Goal: Task Accomplishment & Management: Use online tool/utility

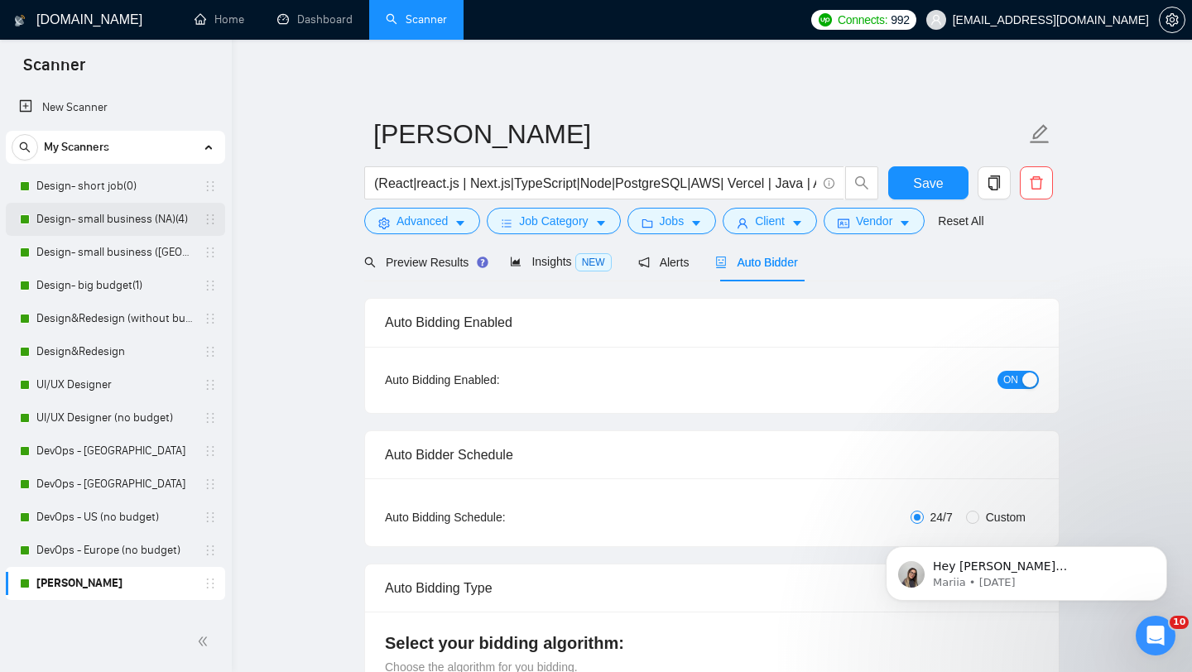
click at [89, 222] on link "Design- small business (NA)(4)" at bounding box center [114, 219] width 157 height 33
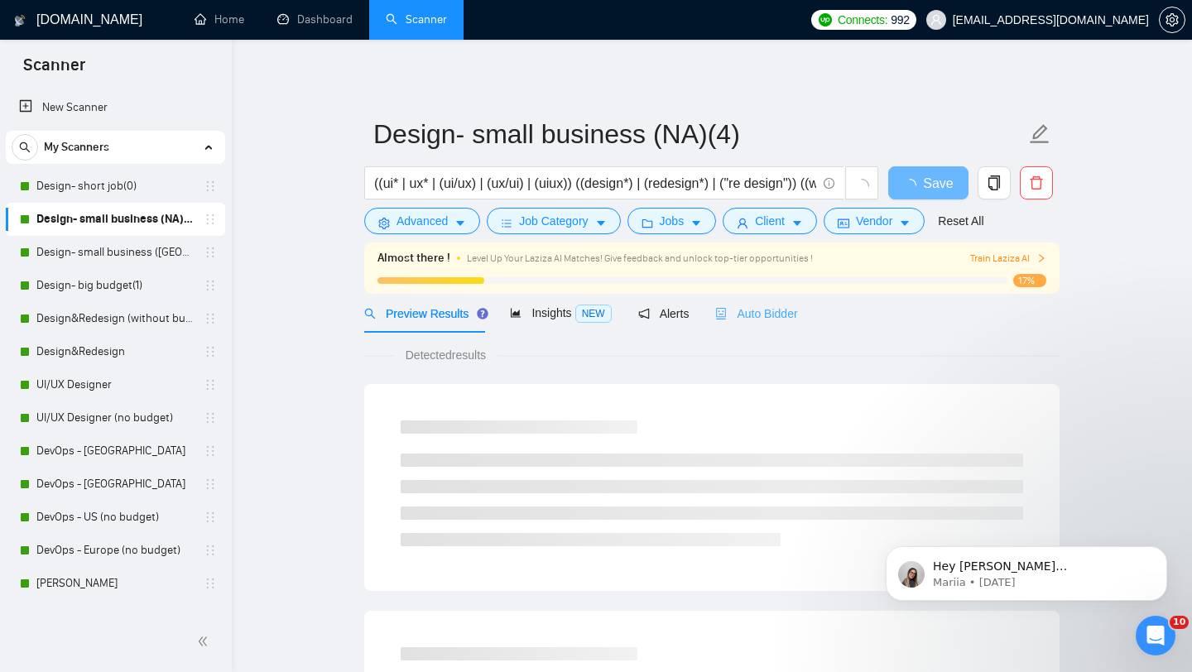
click at [766, 324] on div "Auto Bidder" at bounding box center [756, 313] width 82 height 39
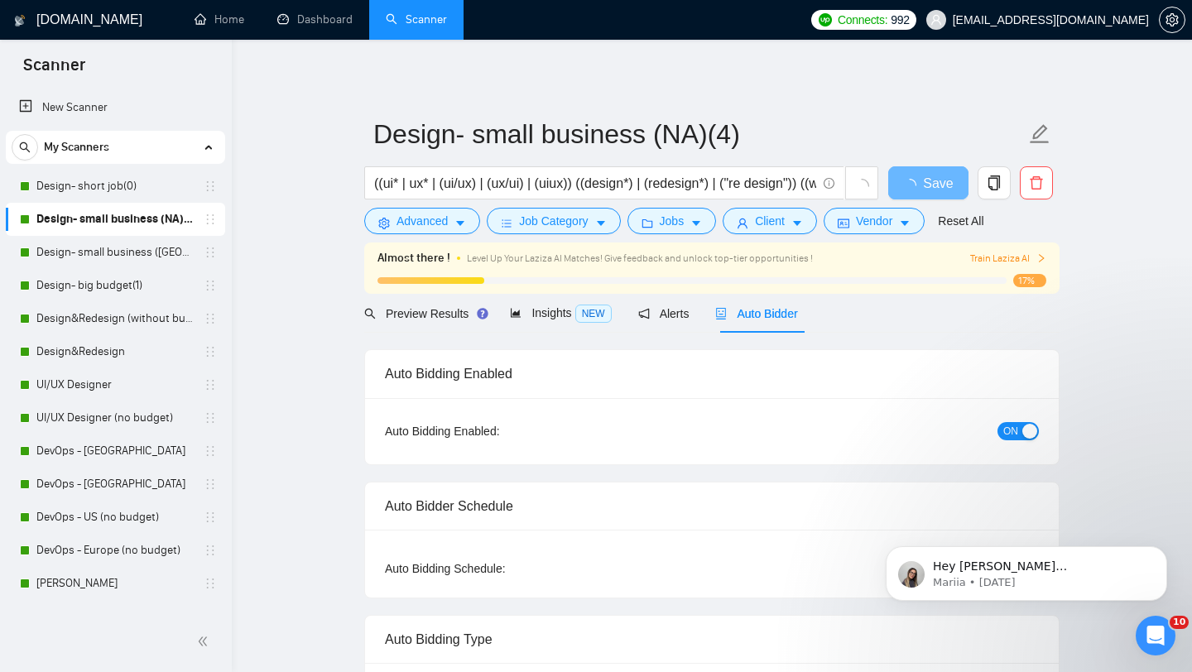
radio input "false"
radio input "true"
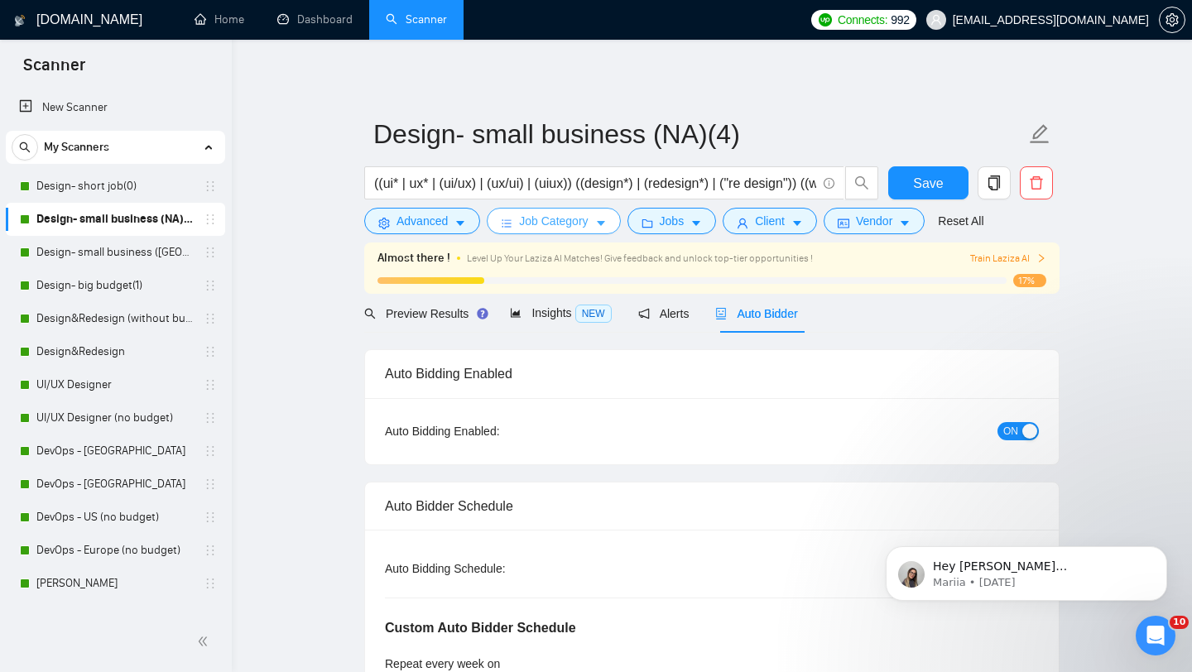
click at [540, 228] on span "Job Category" at bounding box center [553, 221] width 69 height 18
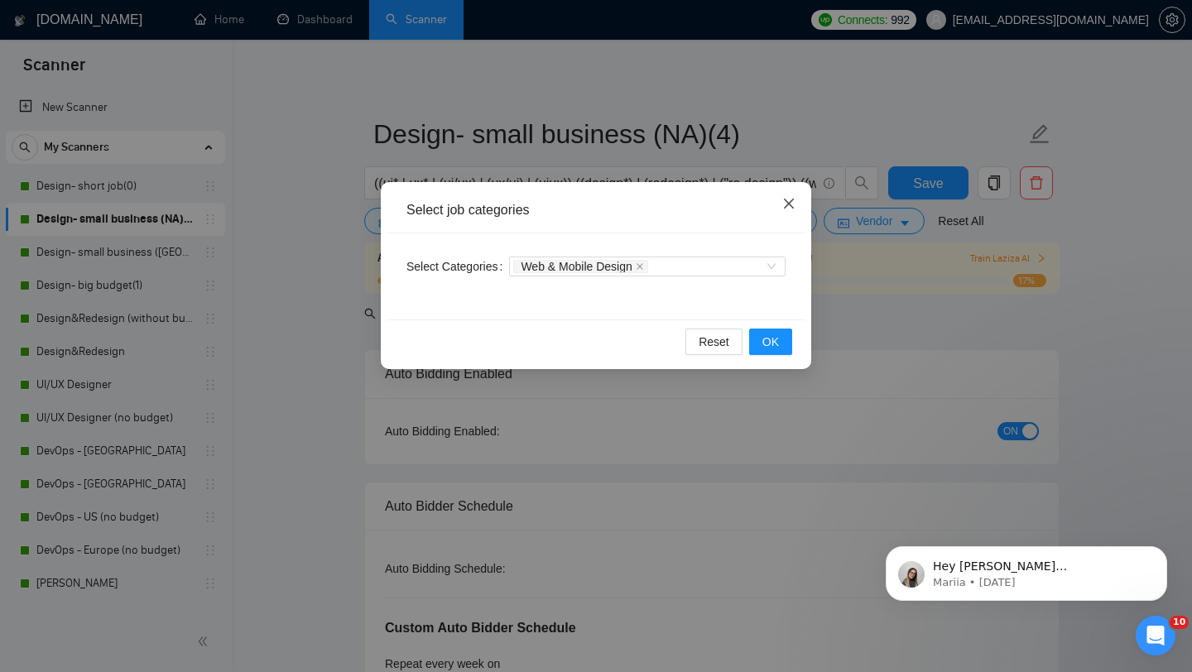
click at [785, 207] on icon "close" at bounding box center [789, 204] width 10 height 10
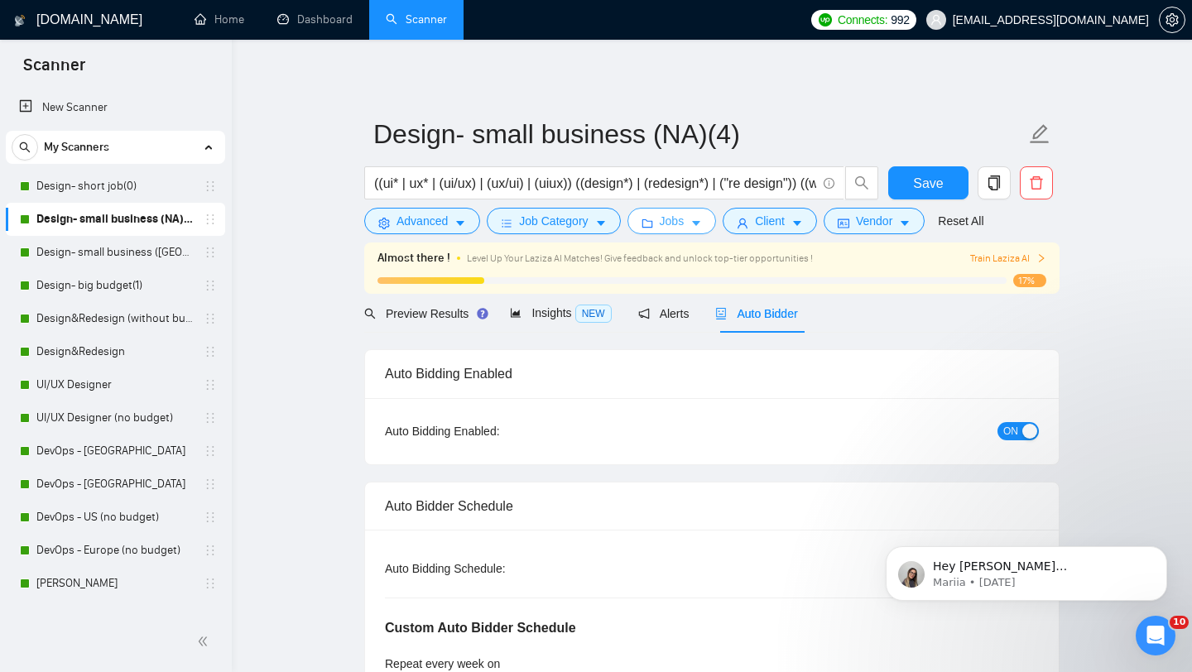
click at [664, 227] on span "Jobs" at bounding box center [672, 221] width 25 height 18
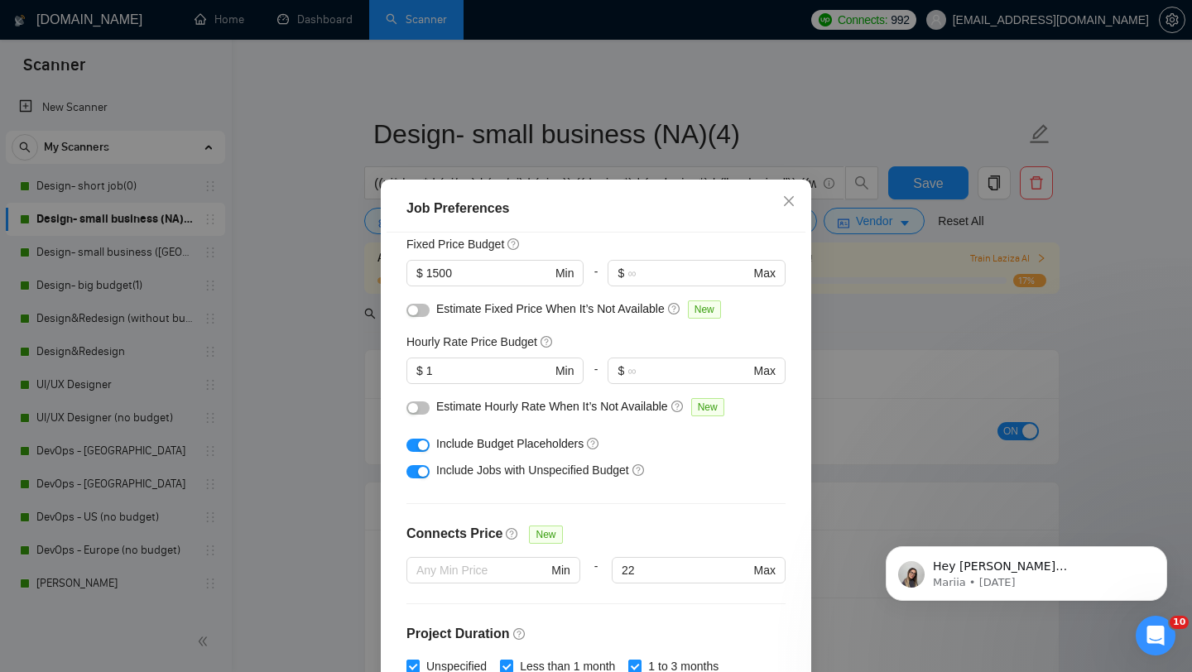
scroll to position [128, 0]
